Goal: Obtain resource: Download file/media

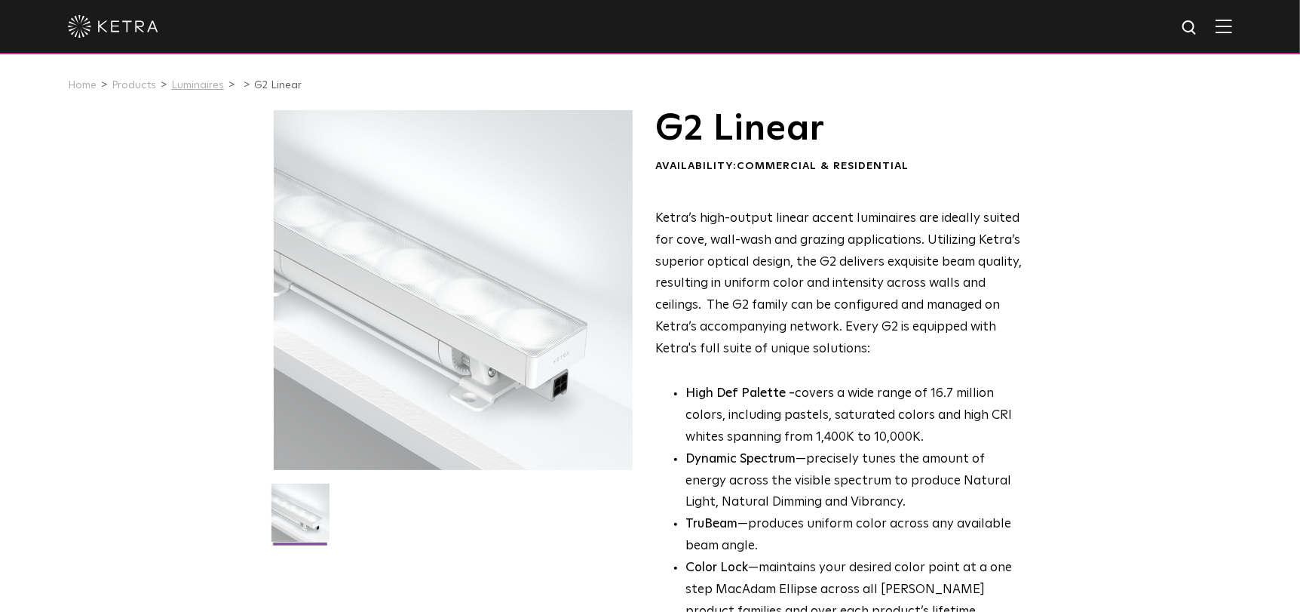
click at [181, 90] on link "Luminaires" at bounding box center [197, 85] width 53 height 11
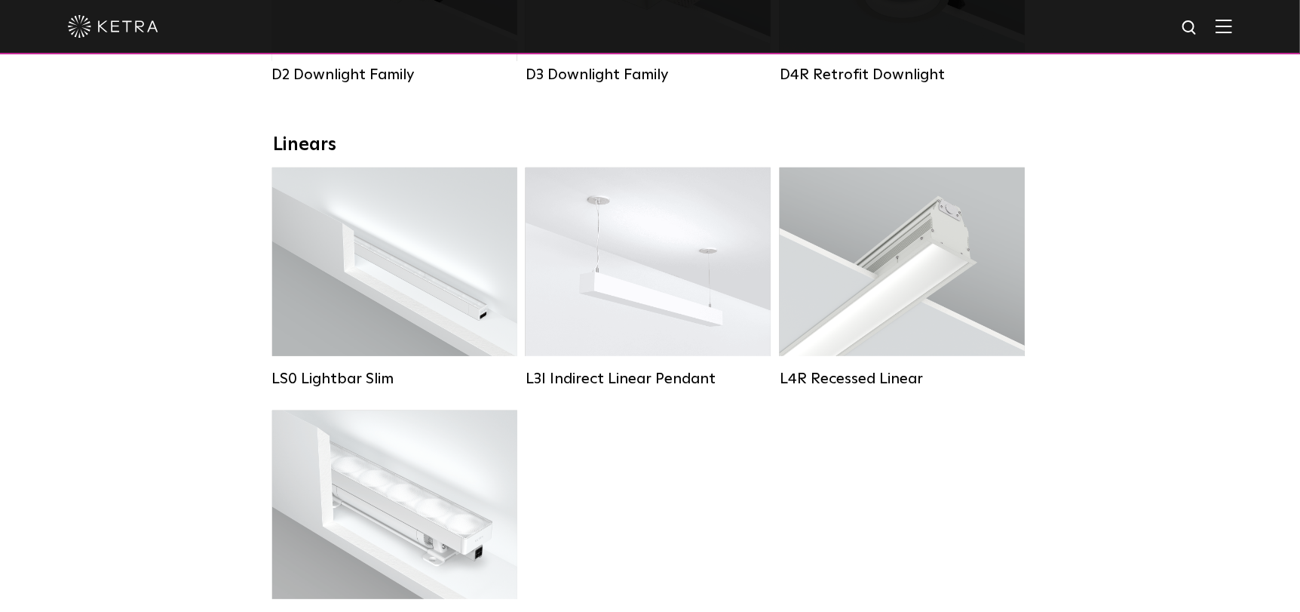
scroll to position [602, 0]
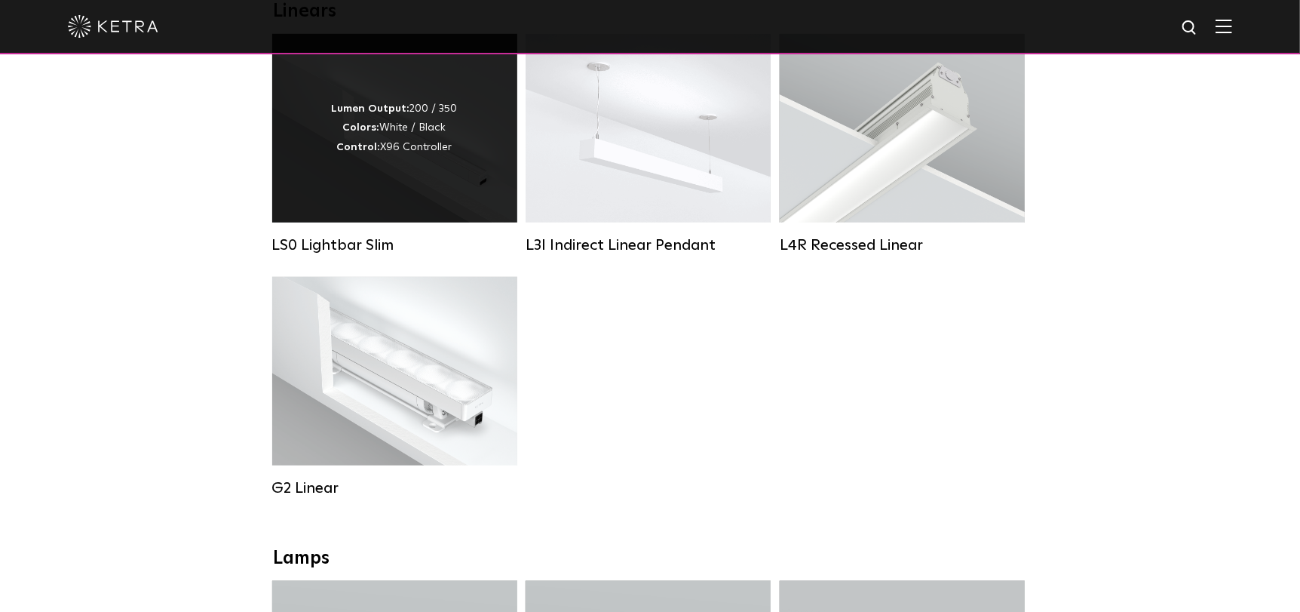
click at [340, 249] on div "LS0 Lightbar Slim" at bounding box center [394, 245] width 245 height 18
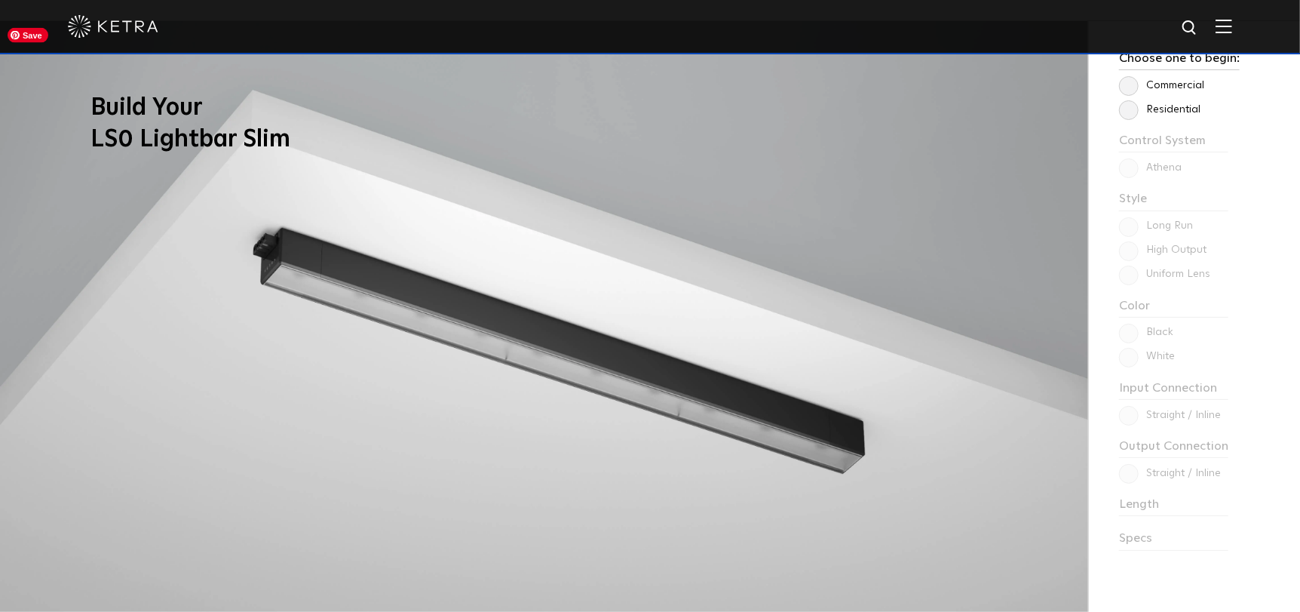
scroll to position [1130, 0]
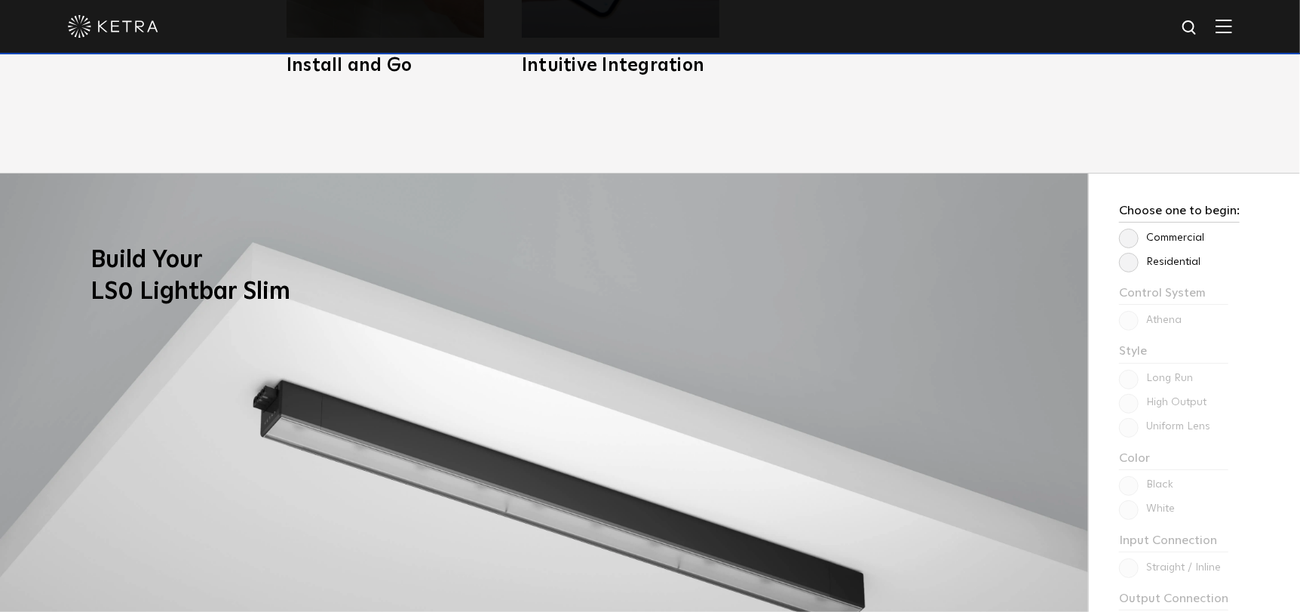
click at [1138, 257] on label "Residential" at bounding box center [1159, 262] width 81 height 13
click at [0, 0] on input "Residential" at bounding box center [0, 0] width 0 height 0
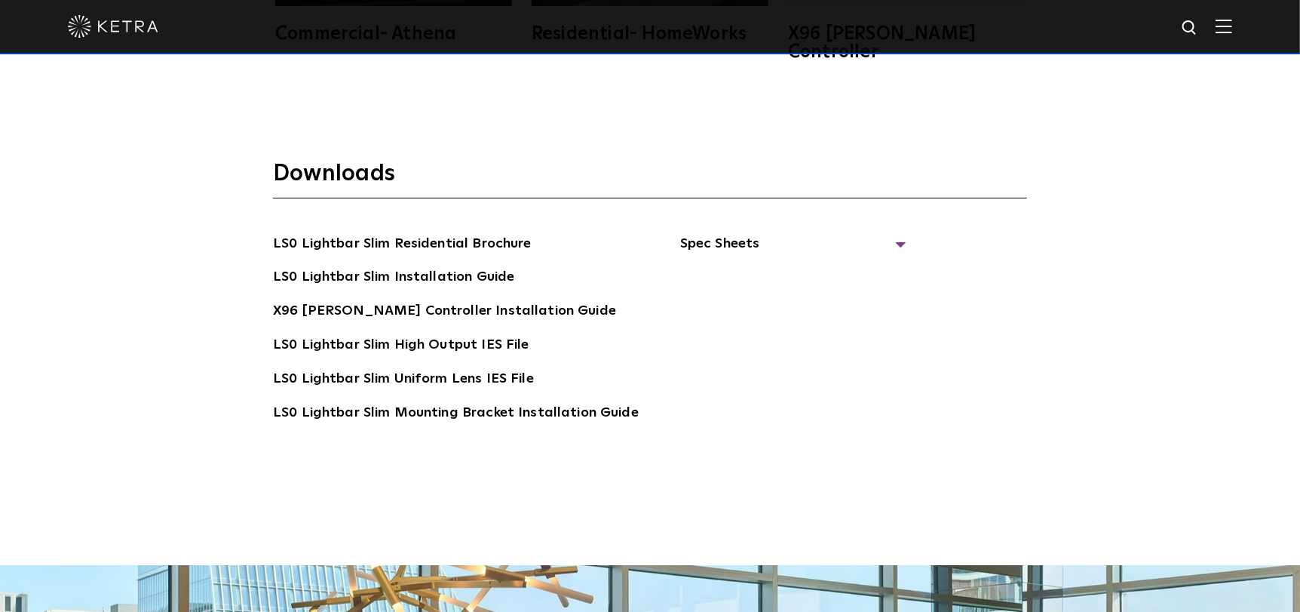
scroll to position [2940, 0]
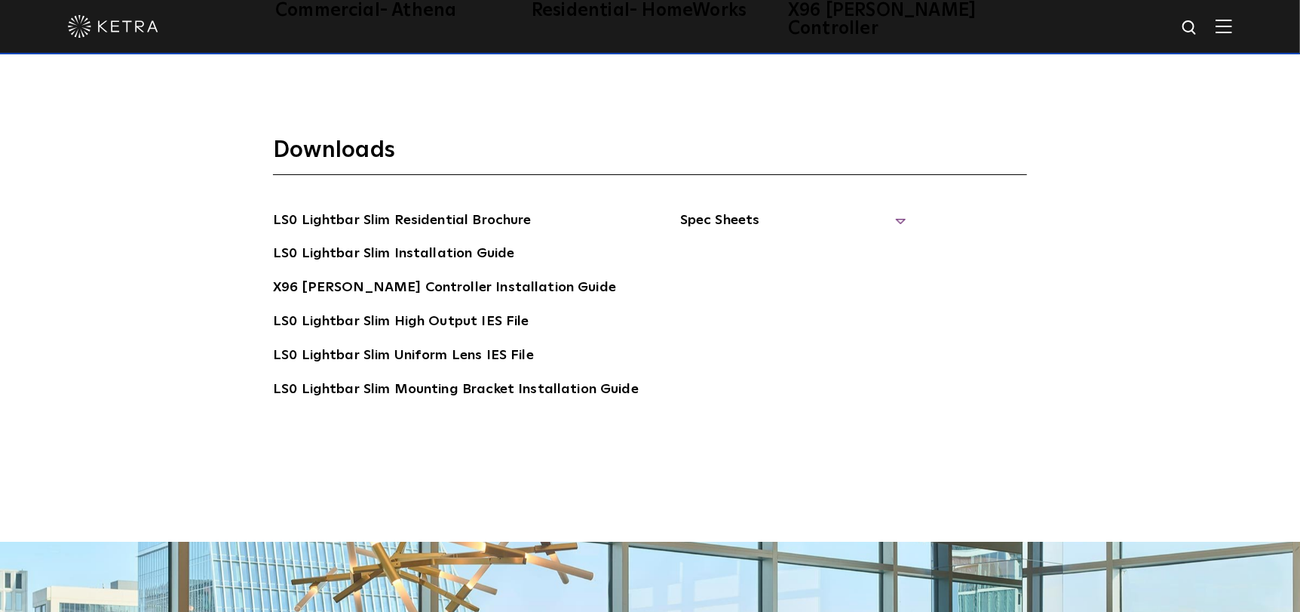
click at [697, 210] on span "Spec Sheets" at bounding box center [793, 226] width 226 height 33
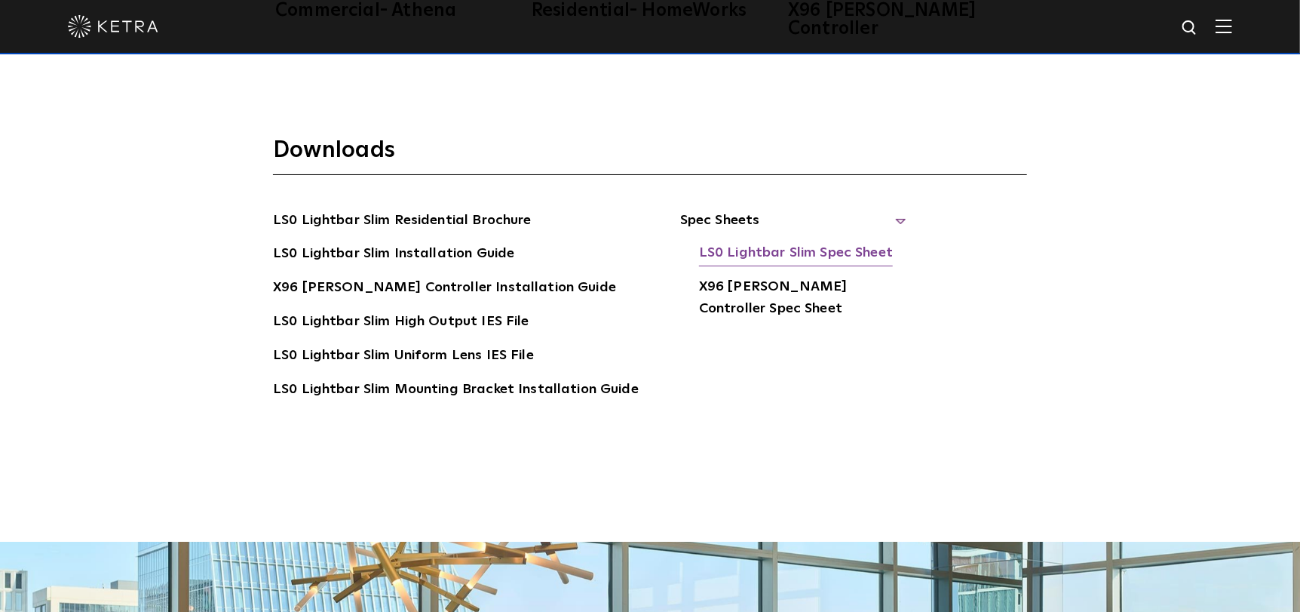
click at [820, 242] on link "LS0 Lightbar Slim Spec Sheet" at bounding box center [796, 254] width 194 height 24
click at [752, 276] on link "X96 [PERSON_NAME] Controller Spec Sheet" at bounding box center [802, 299] width 207 height 46
